Goal: Task Accomplishment & Management: Manage account settings

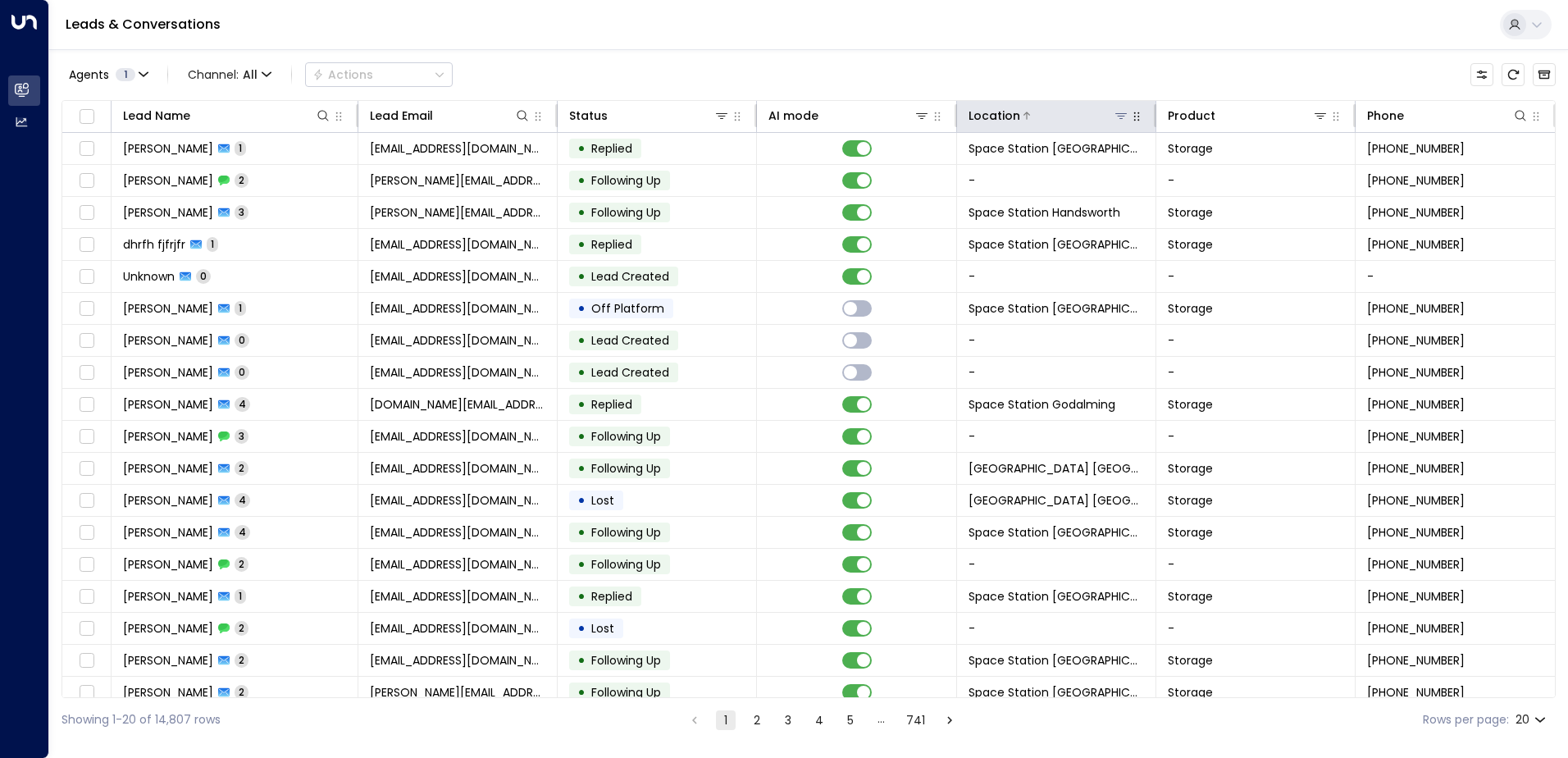
click at [756, 114] on icon at bounding box center [1121, 116] width 12 height 6
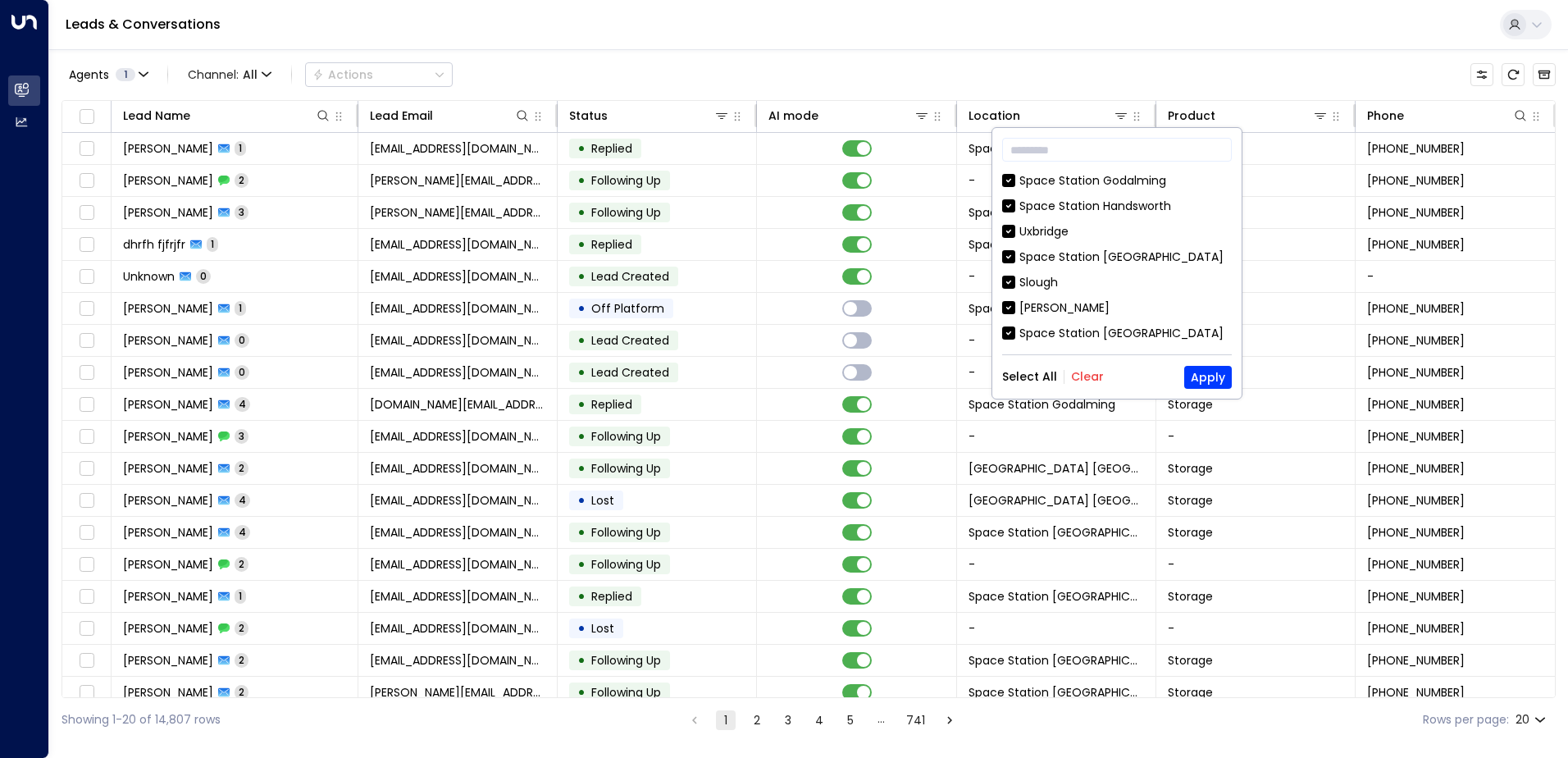
click at [756, 367] on div "Select All Clear Apply" at bounding box center [1116, 377] width 229 height 23
click at [756, 382] on button "Clear" at bounding box center [1088, 377] width 33 height 13
click at [756, 267] on div "Space Station [GEOGRAPHIC_DATA] [GEOGRAPHIC_DATA] [GEOGRAPHIC_DATA] [GEOGRAPHIC…" at bounding box center [1116, 259] width 229 height 173
click at [756, 251] on div "Space Station [GEOGRAPHIC_DATA]" at bounding box center [1121, 257] width 204 height 17
click at [756, 371] on button "Apply" at bounding box center [1208, 377] width 48 height 23
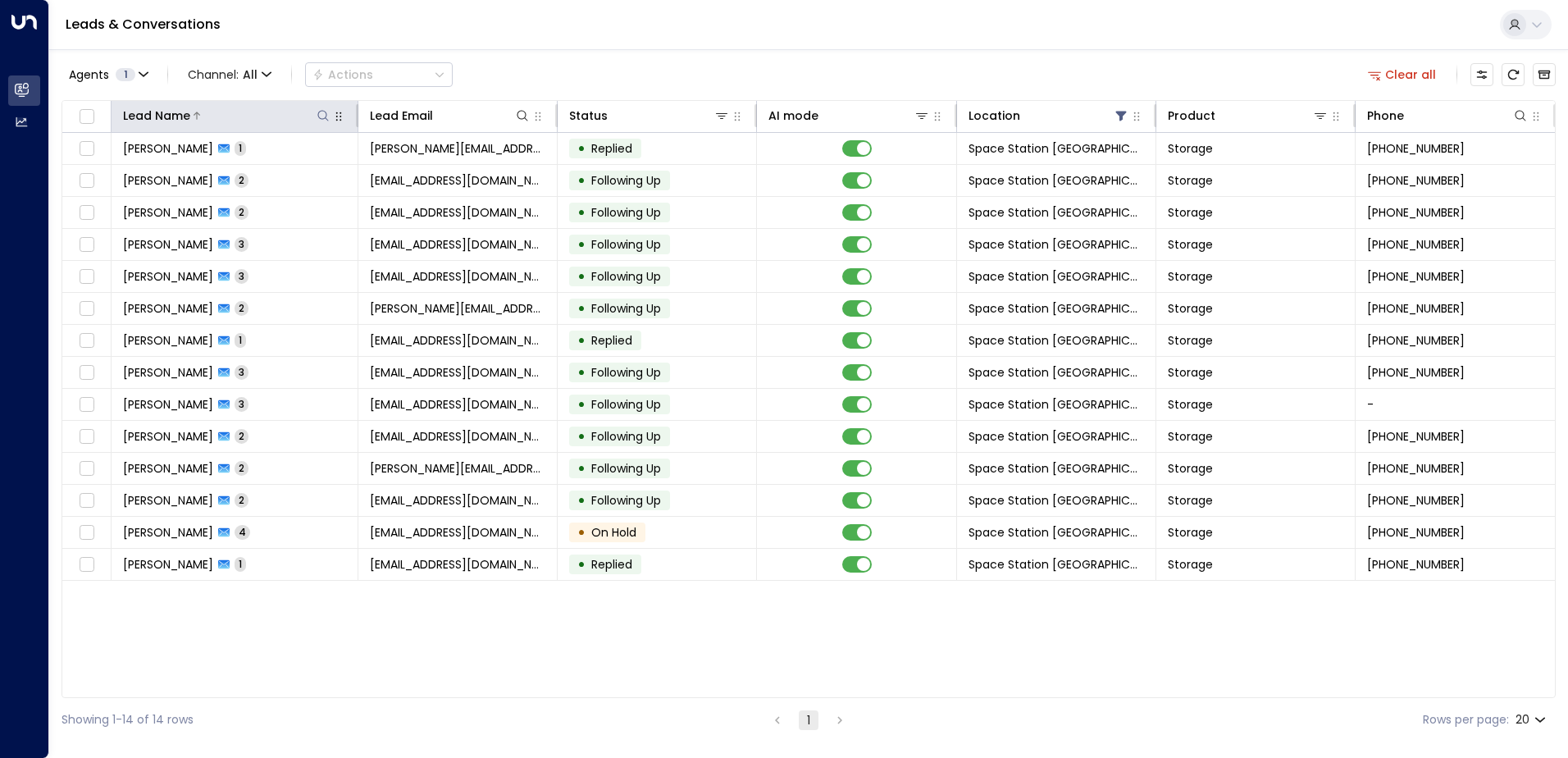
click at [327, 119] on icon at bounding box center [323, 116] width 13 height 13
type input "****"
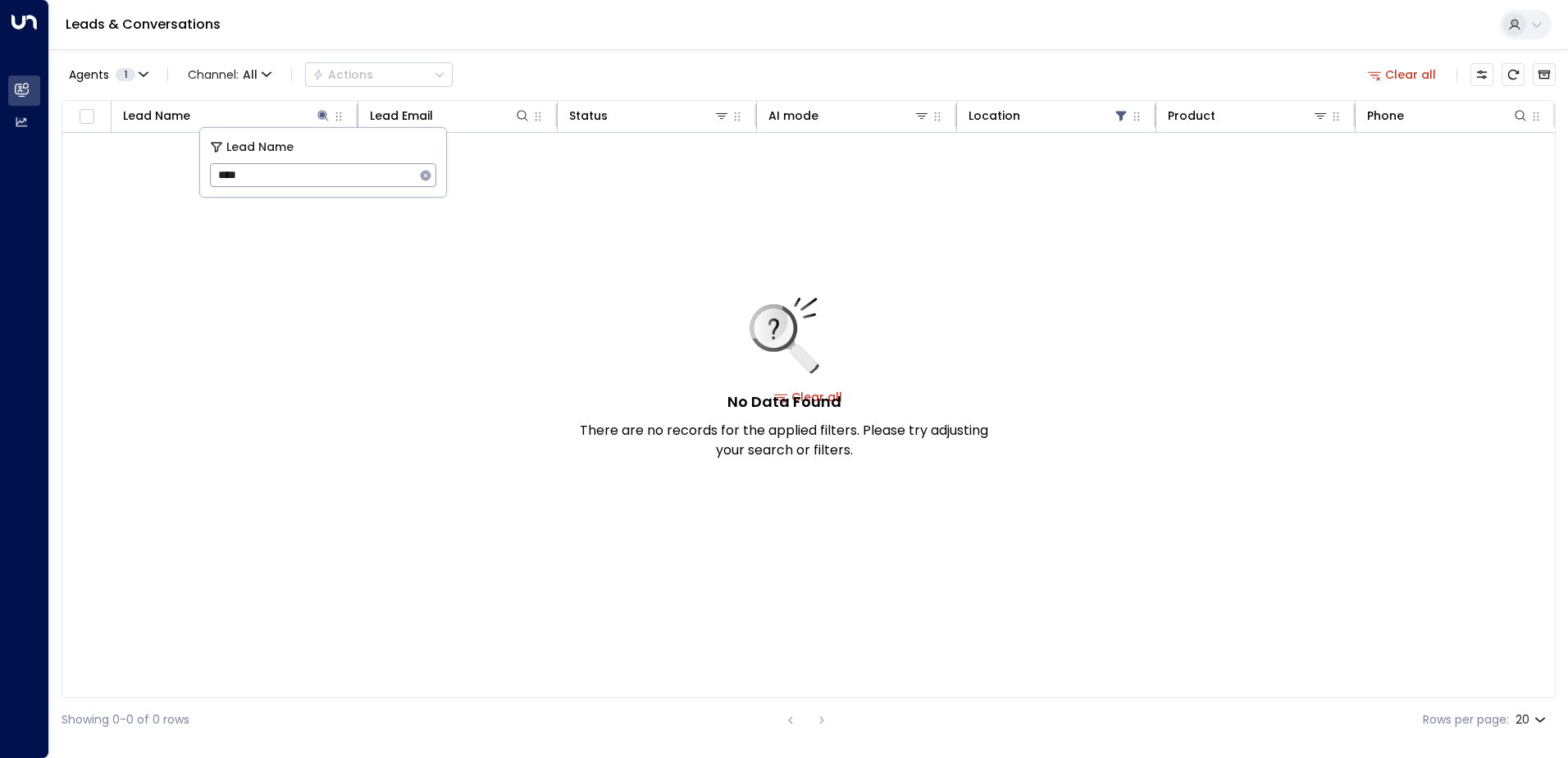
click at [566, 63] on div "Agents 1 Channel: All Actions Clear all" at bounding box center [808, 75] width 1494 height 35
click at [756, 114] on icon at bounding box center [1120, 116] width 11 height 10
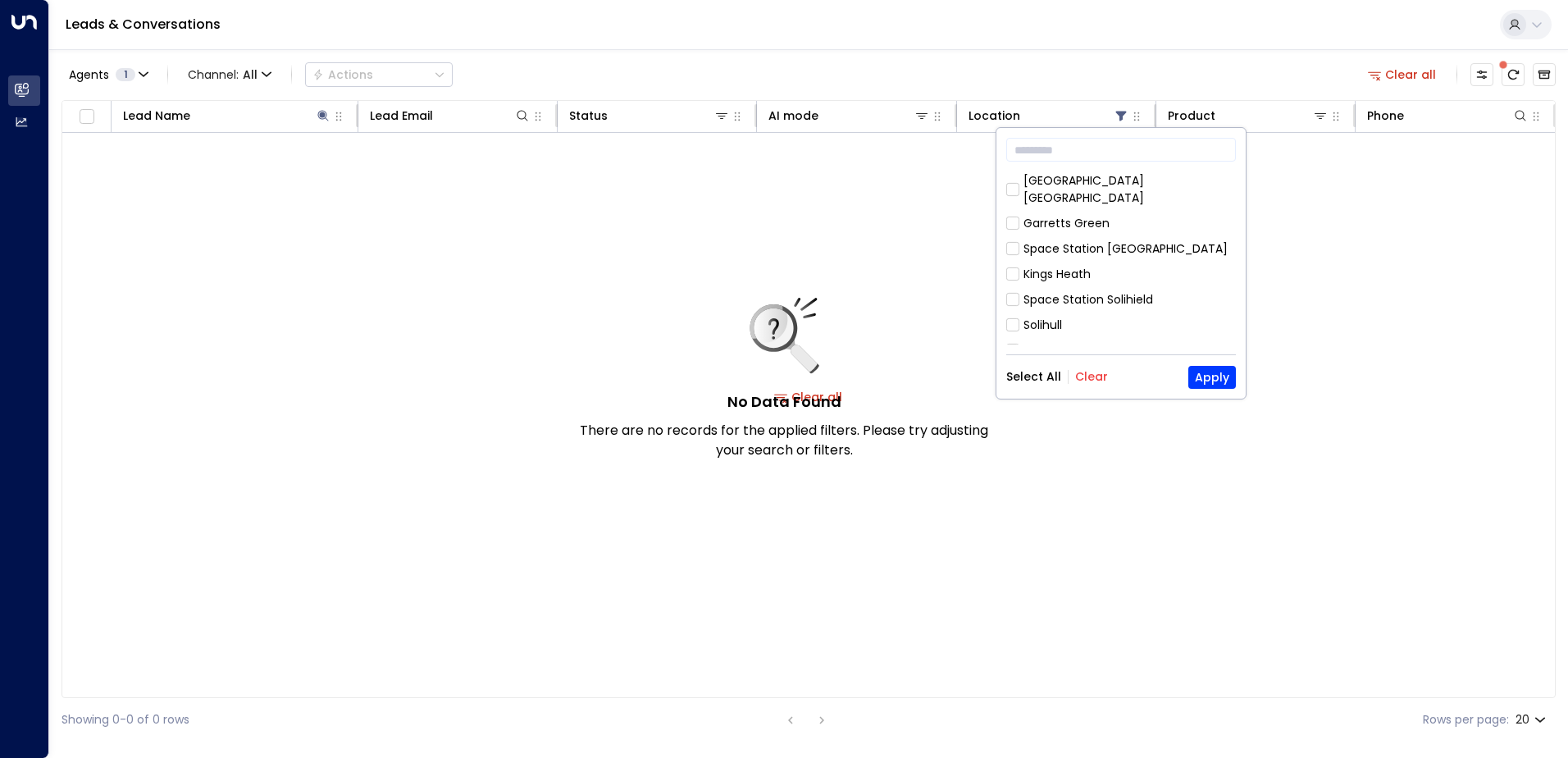
click at [756, 377] on button "Clear" at bounding box center [1091, 377] width 33 height 13
click at [318, 117] on icon at bounding box center [323, 116] width 13 height 13
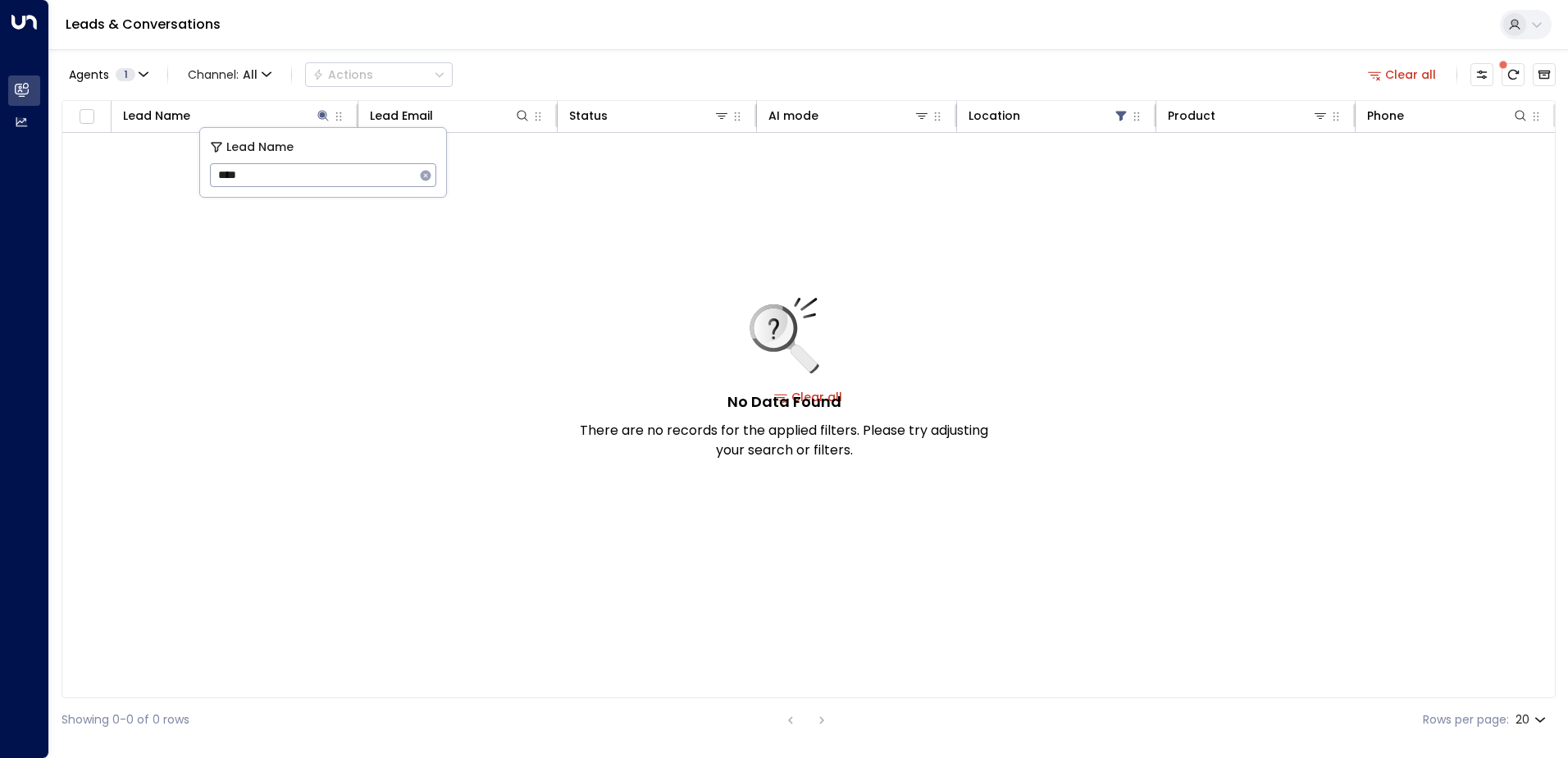
click at [428, 172] on icon "button" at bounding box center [426, 175] width 11 height 11
click at [505, 35] on div "Leads & Conversations" at bounding box center [808, 25] width 1519 height 50
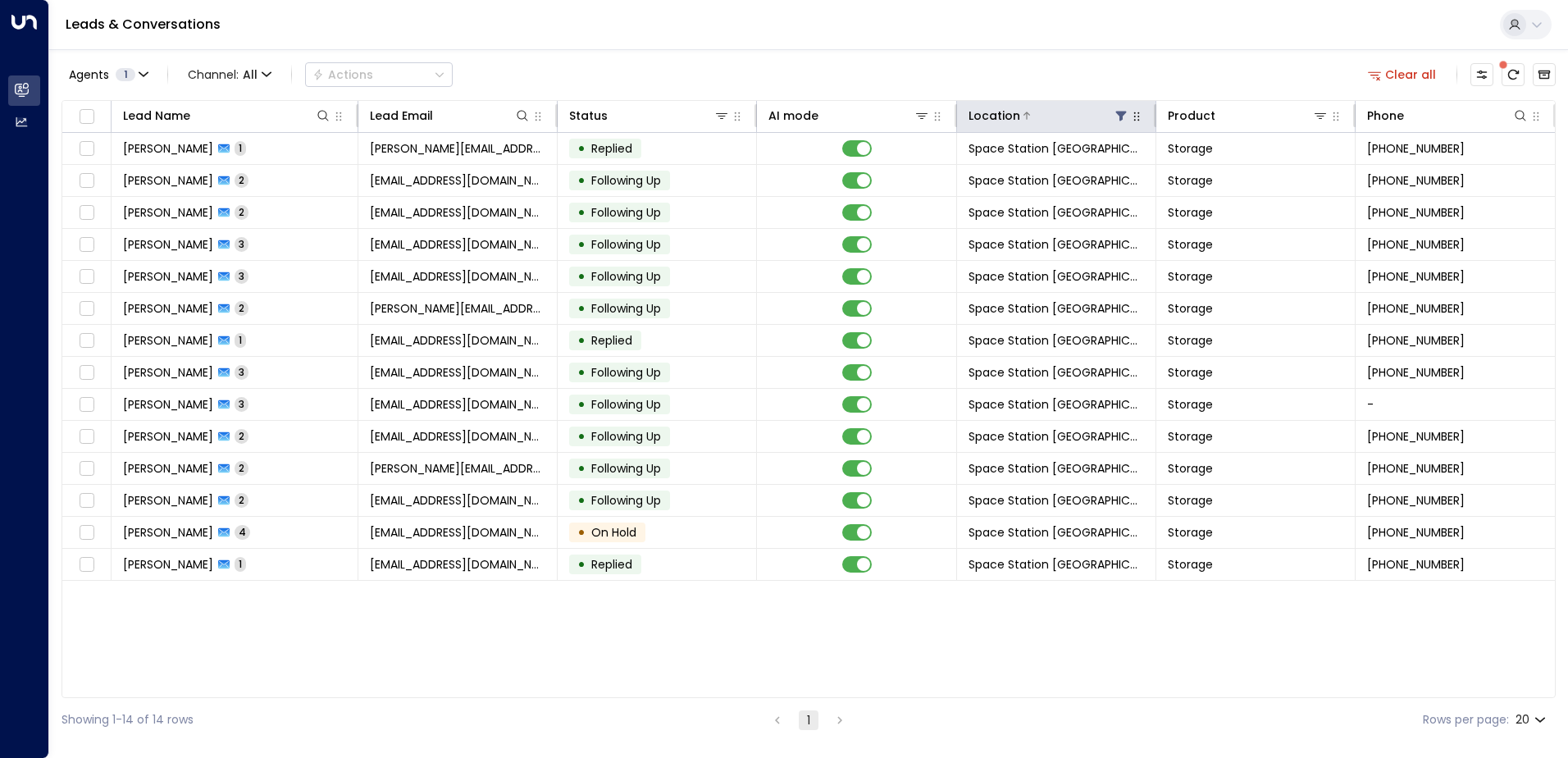
click at [756, 116] on icon at bounding box center [1121, 116] width 13 height 13
click at [607, 66] on div "Agents 1 Channel: All Actions Clear all" at bounding box center [808, 75] width 1494 height 35
click at [756, 71] on icon "Archived Leads" at bounding box center [1544, 75] width 12 height 9
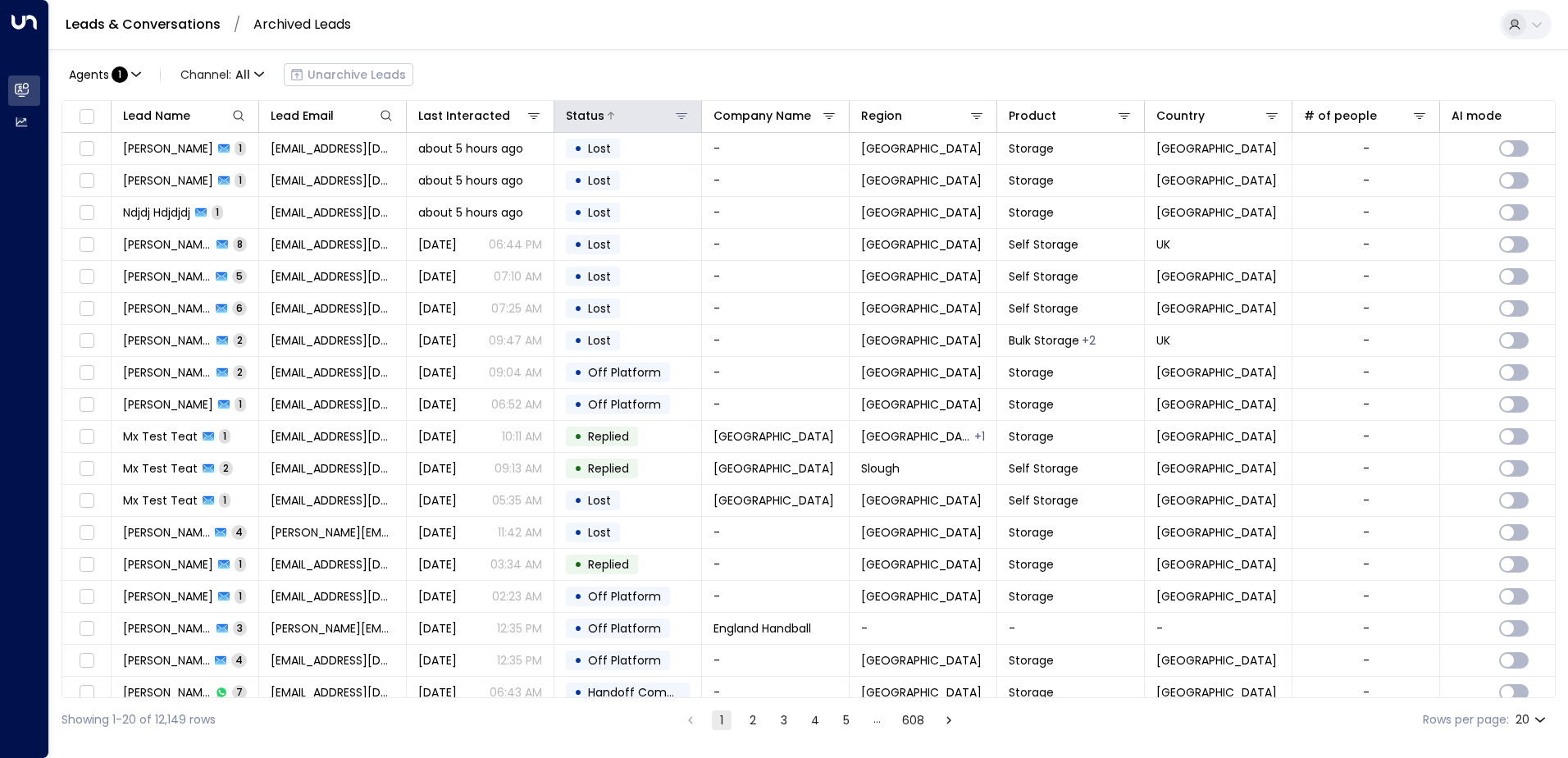
click at [591, 119] on div "Status" at bounding box center [585, 115] width 38 height 20
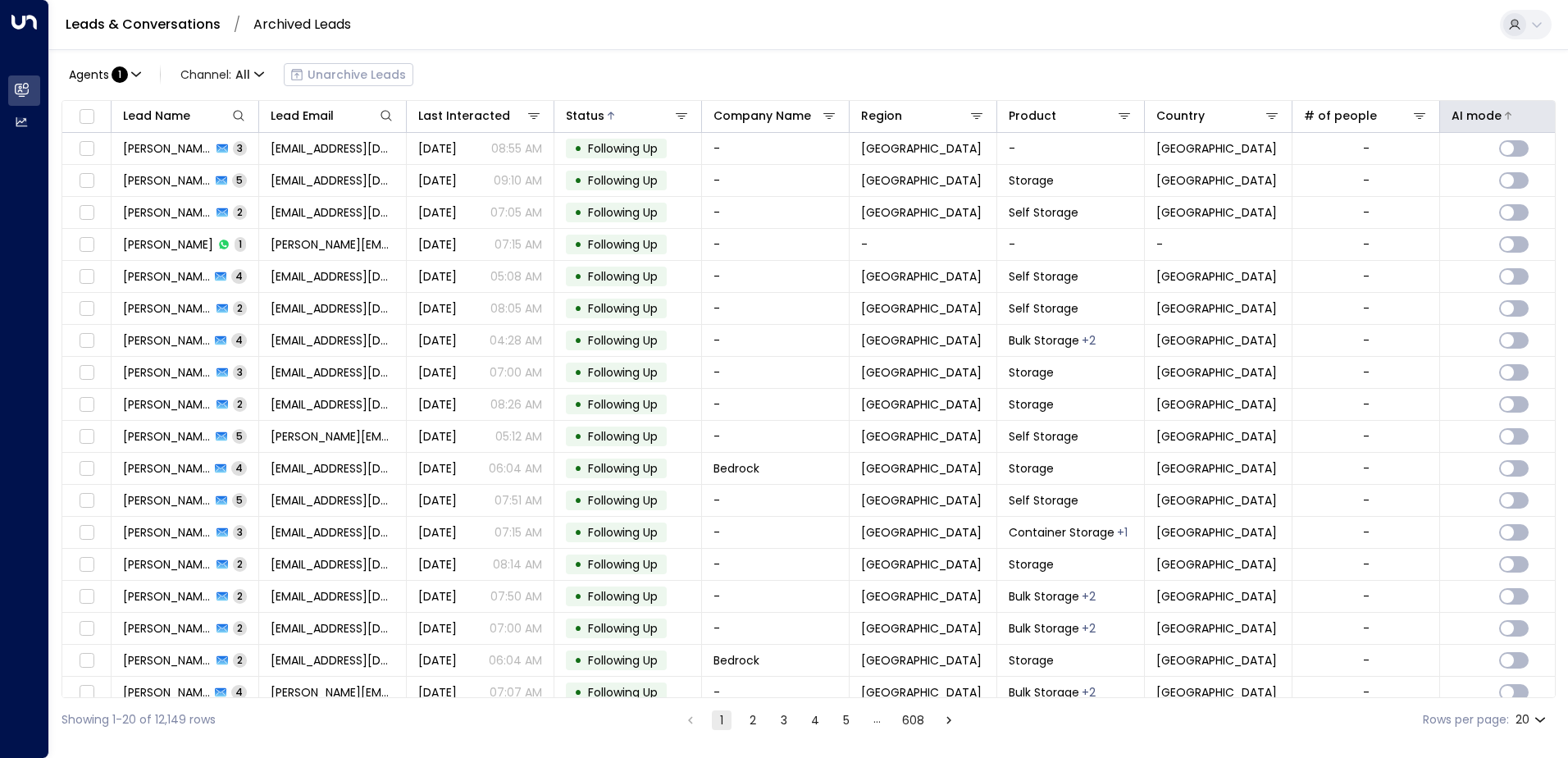
click at [756, 106] on div "AI mode" at bounding box center [1477, 115] width 50 height 20
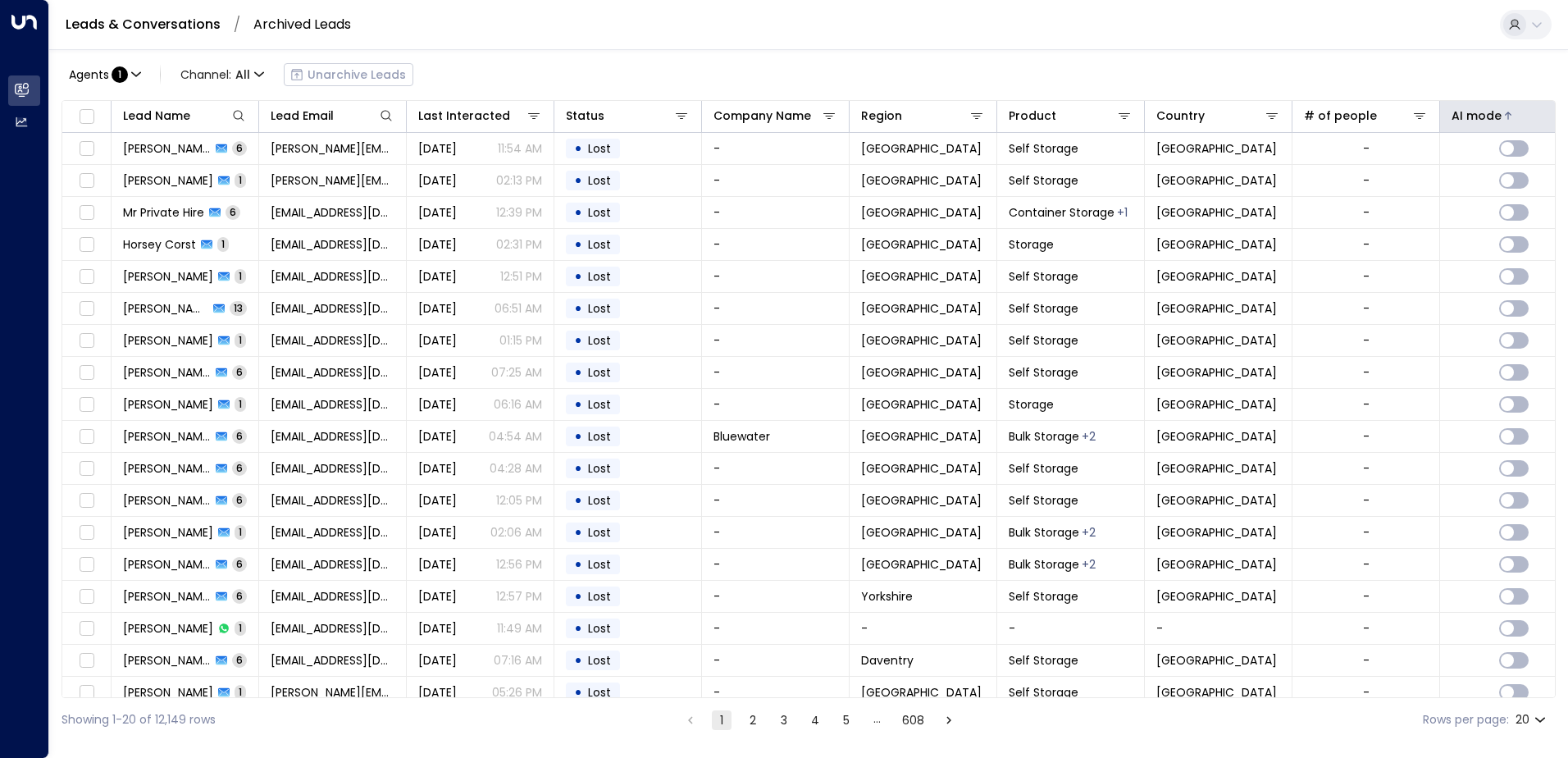
click at [756, 106] on div "AI mode" at bounding box center [1477, 115] width 50 height 20
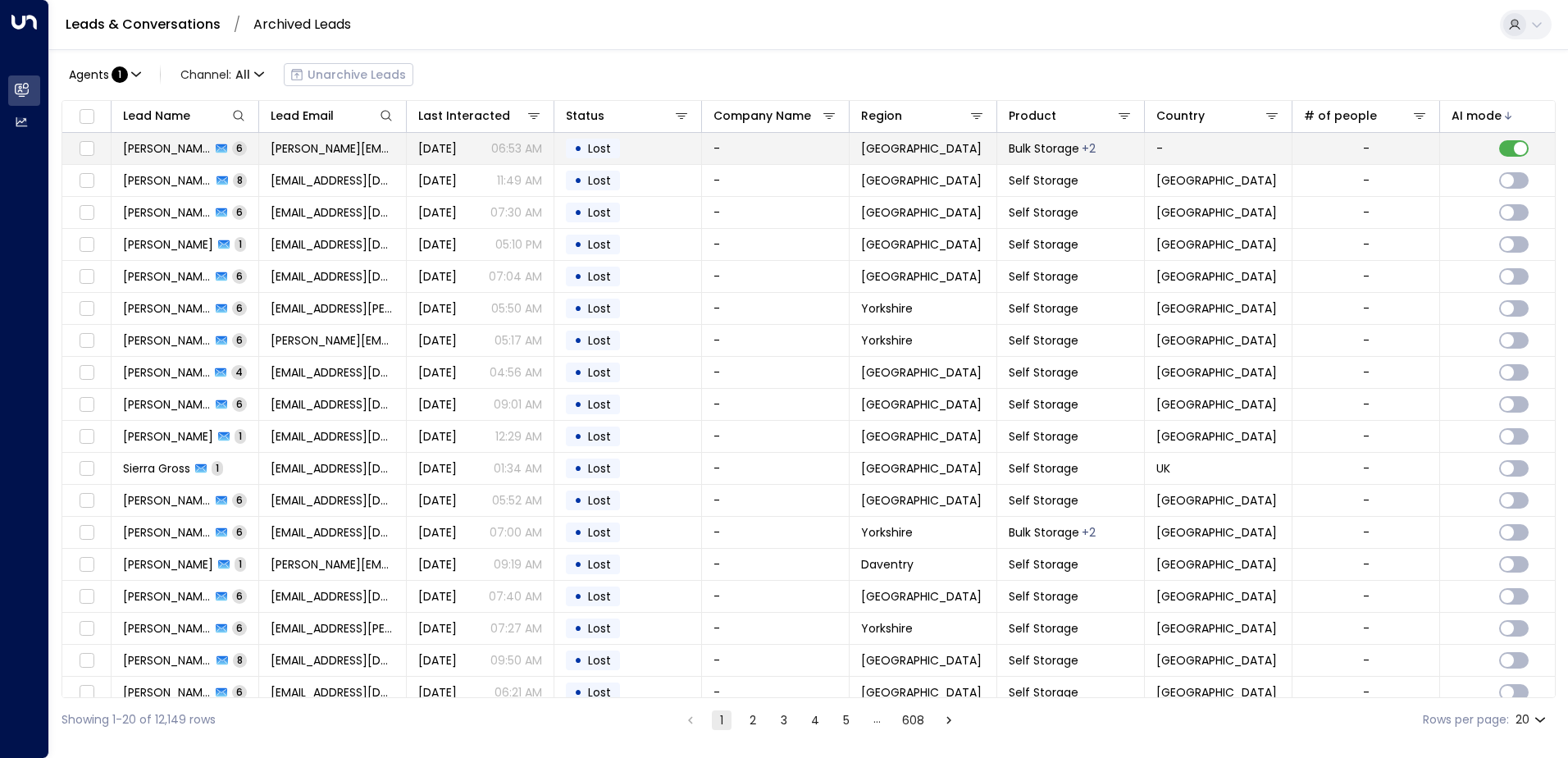
click at [756, 144] on td at bounding box center [1514, 149] width 148 height 31
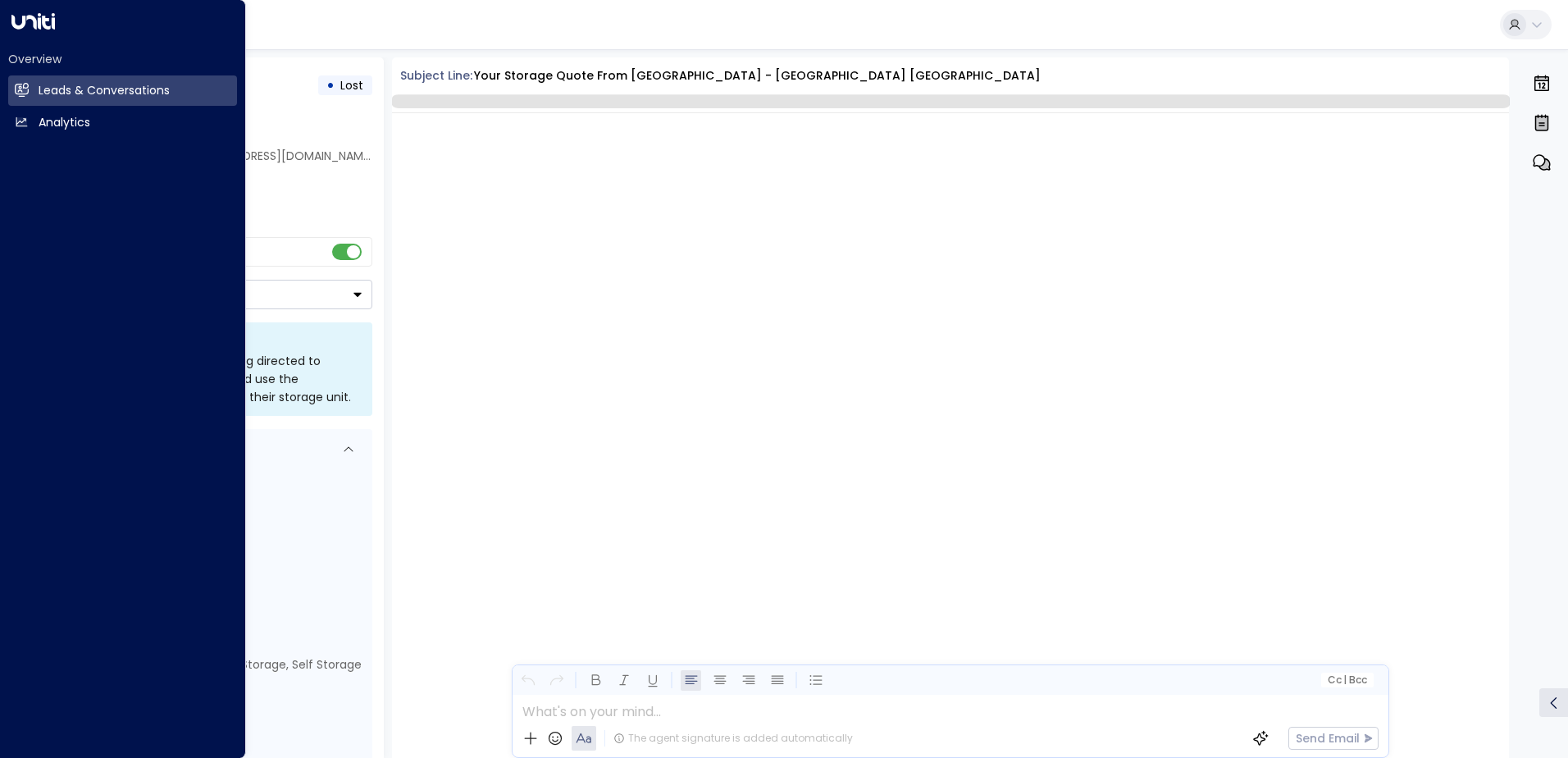
scroll to position [3309, 0]
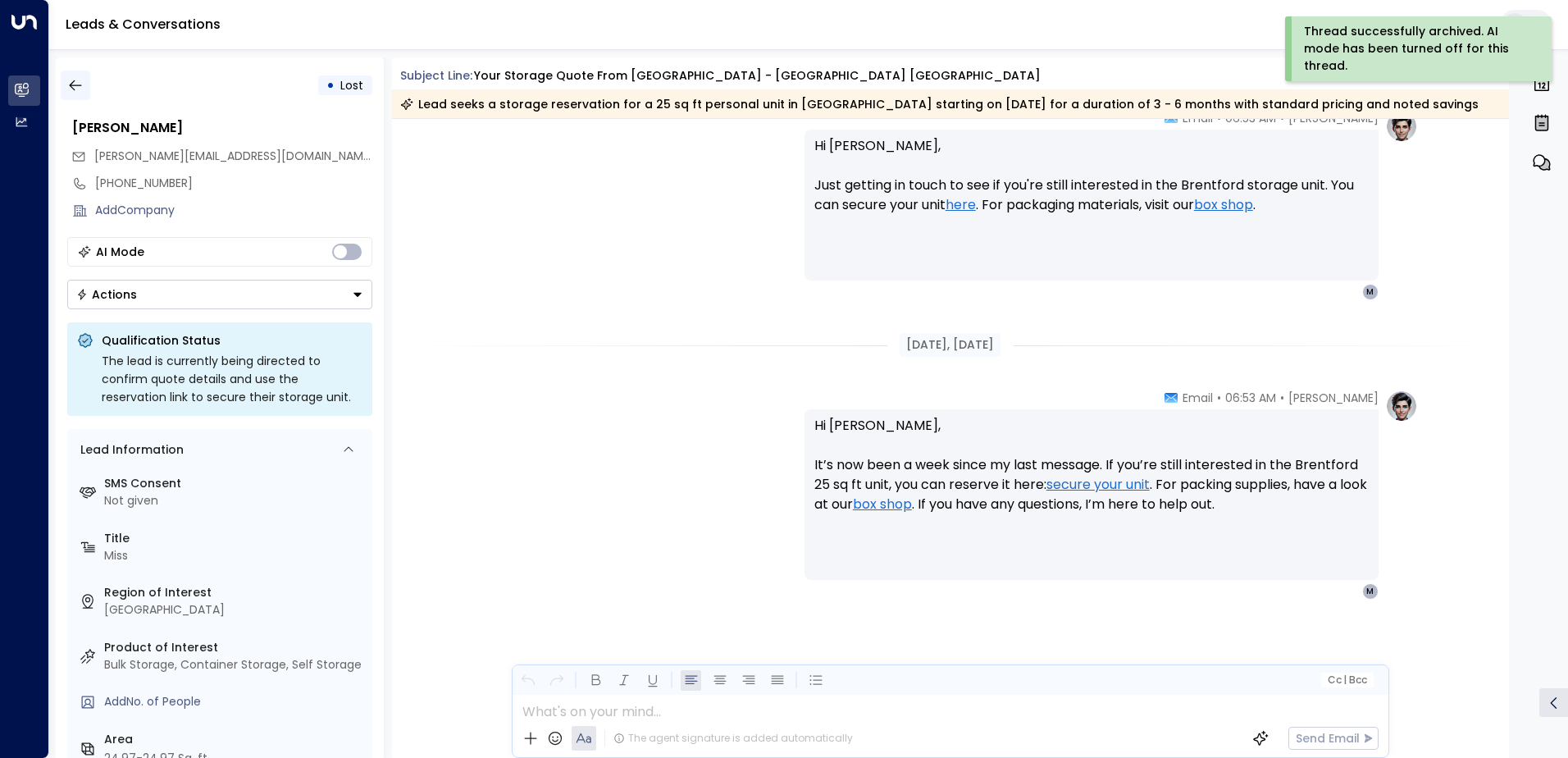
click at [82, 83] on icon "button" at bounding box center [75, 84] width 16 height 16
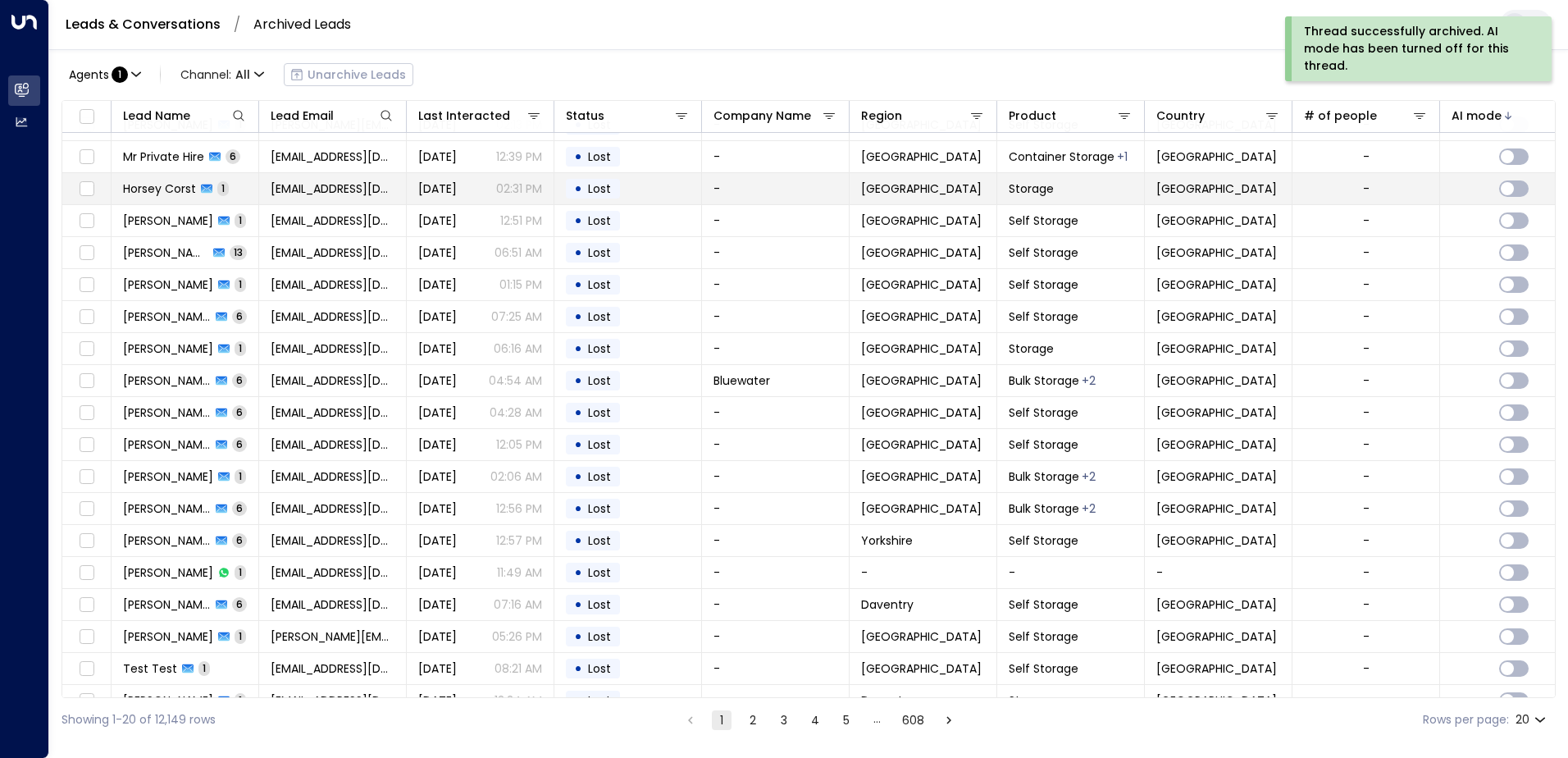
scroll to position [81, 0]
